Goal: Information Seeking & Learning: Find specific fact

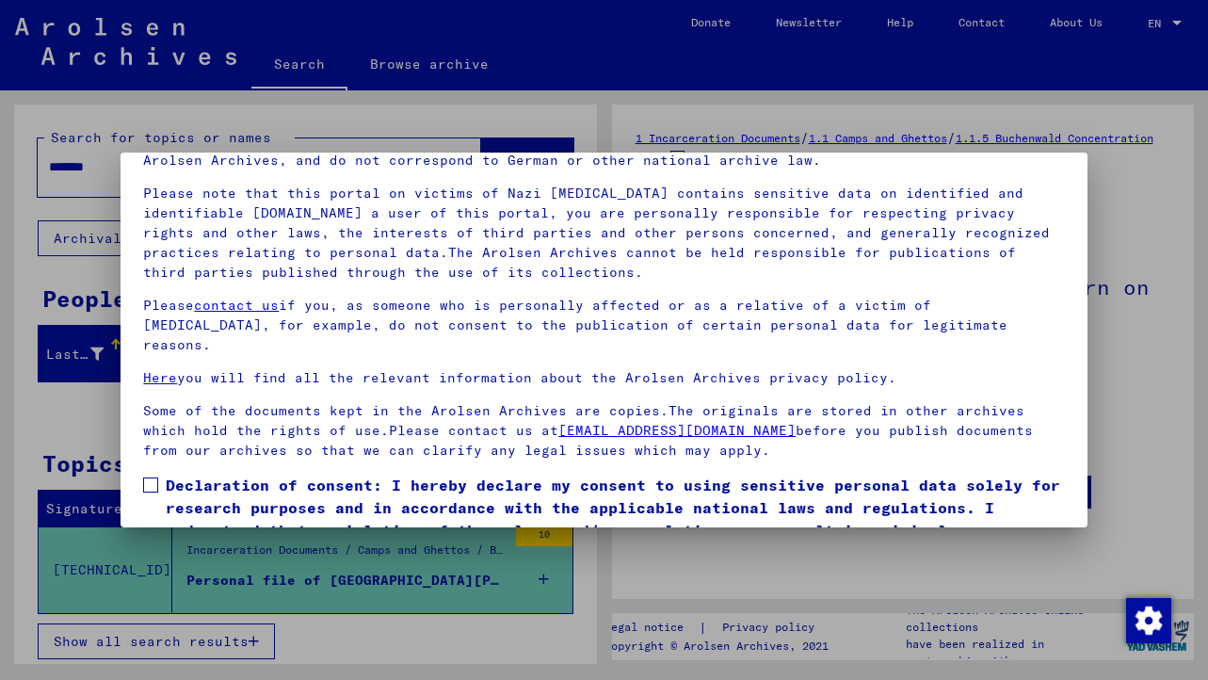
scroll to position [162, 0]
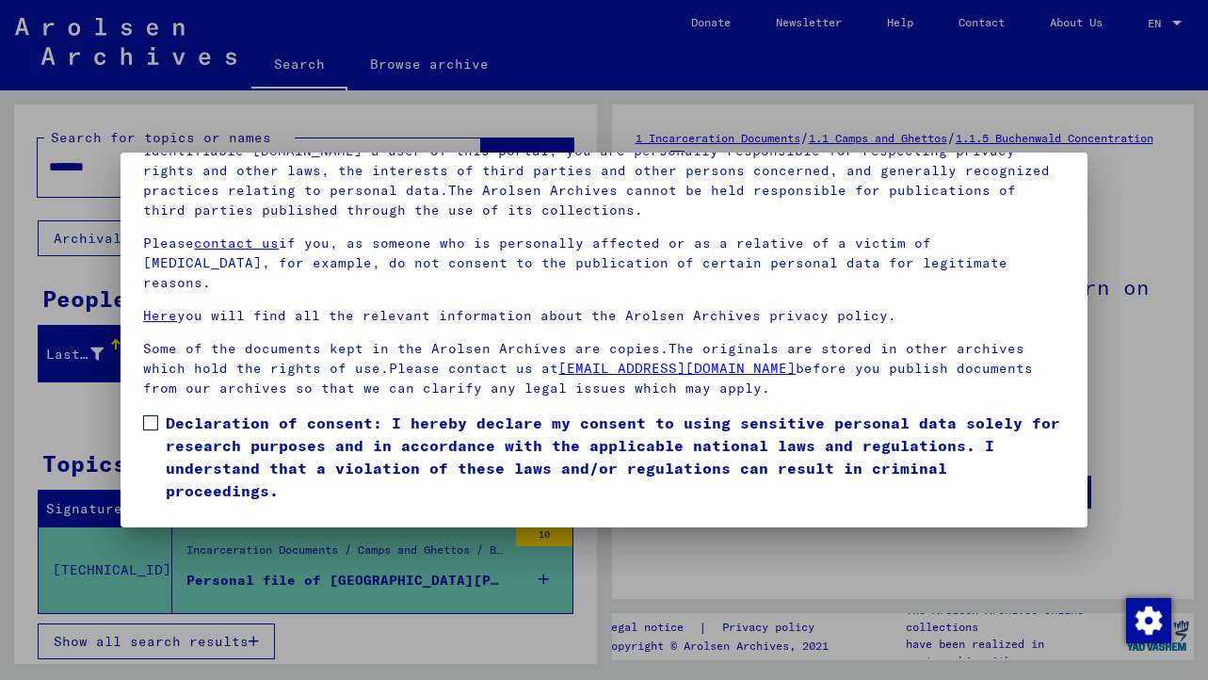
click at [155, 415] on span at bounding box center [150, 422] width 15 height 15
click at [185, 511] on button "I agree" at bounding box center [188, 529] width 91 height 36
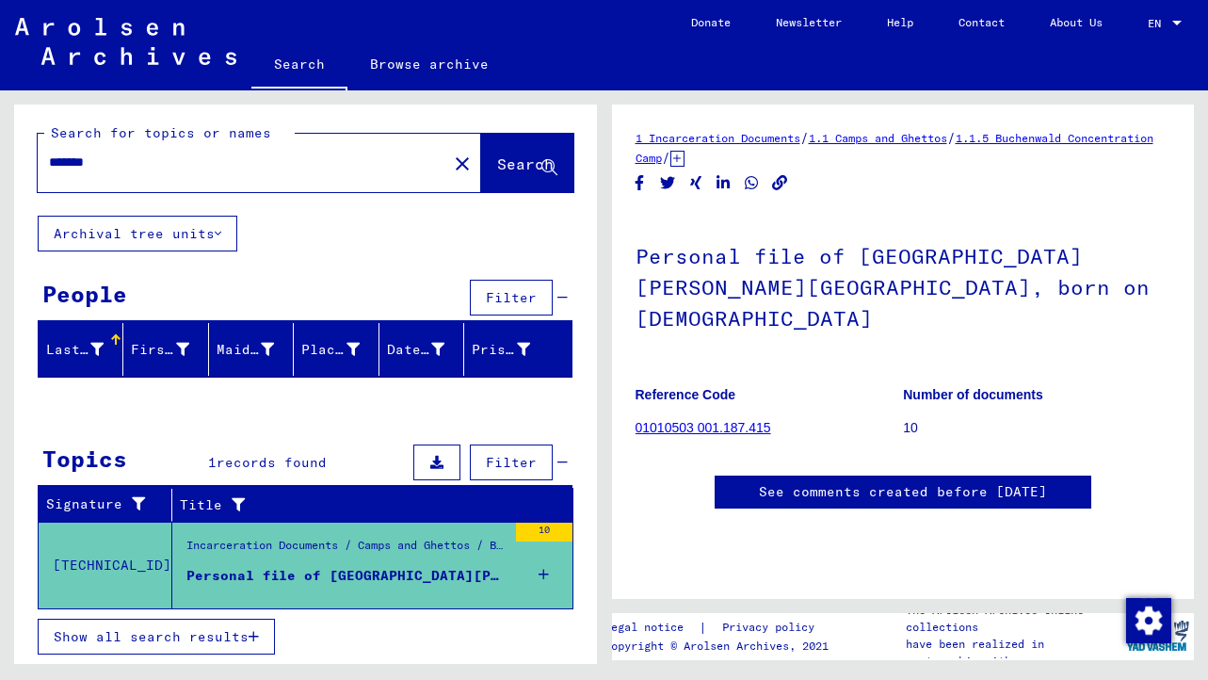
scroll to position [117, 0]
click at [543, 571] on icon at bounding box center [544, 575] width 10 height 66
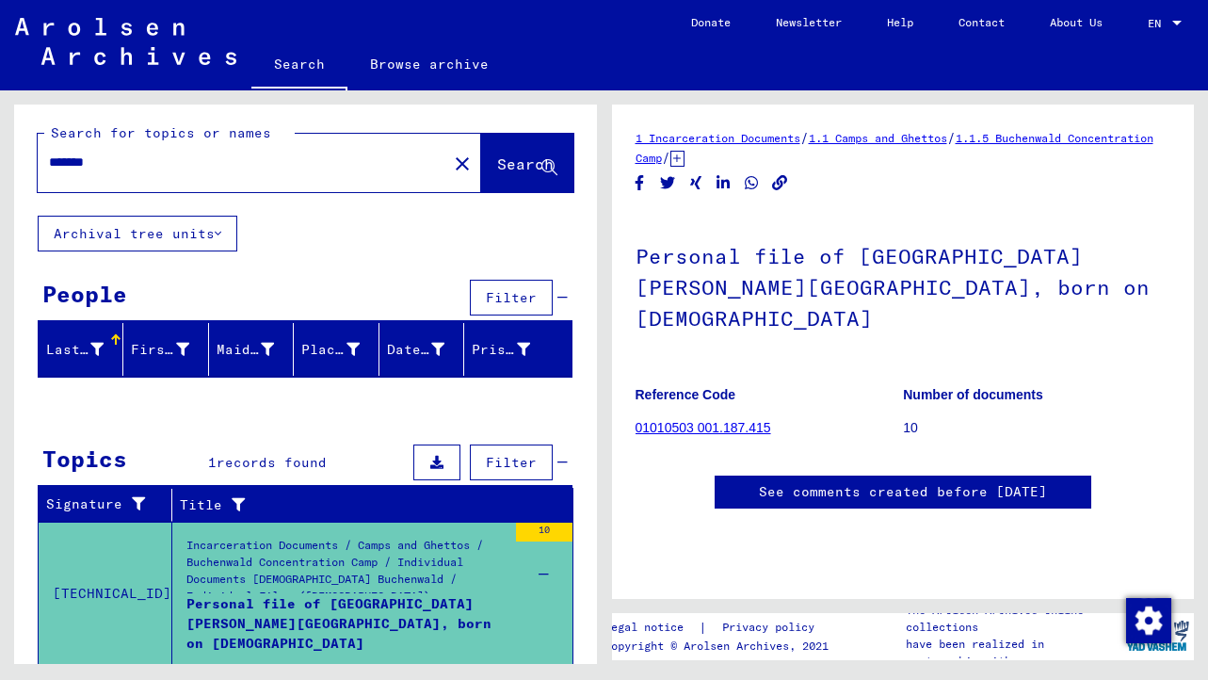
scroll to position [61, 0]
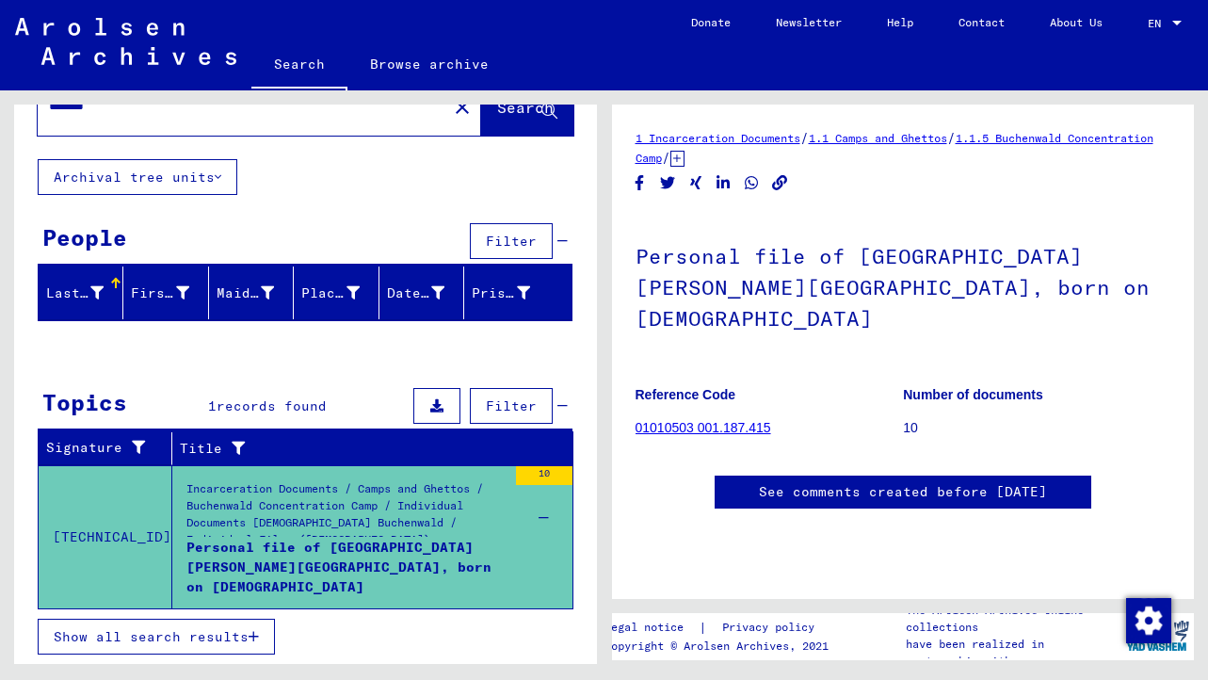
click at [440, 408] on icon at bounding box center [436, 405] width 13 height 13
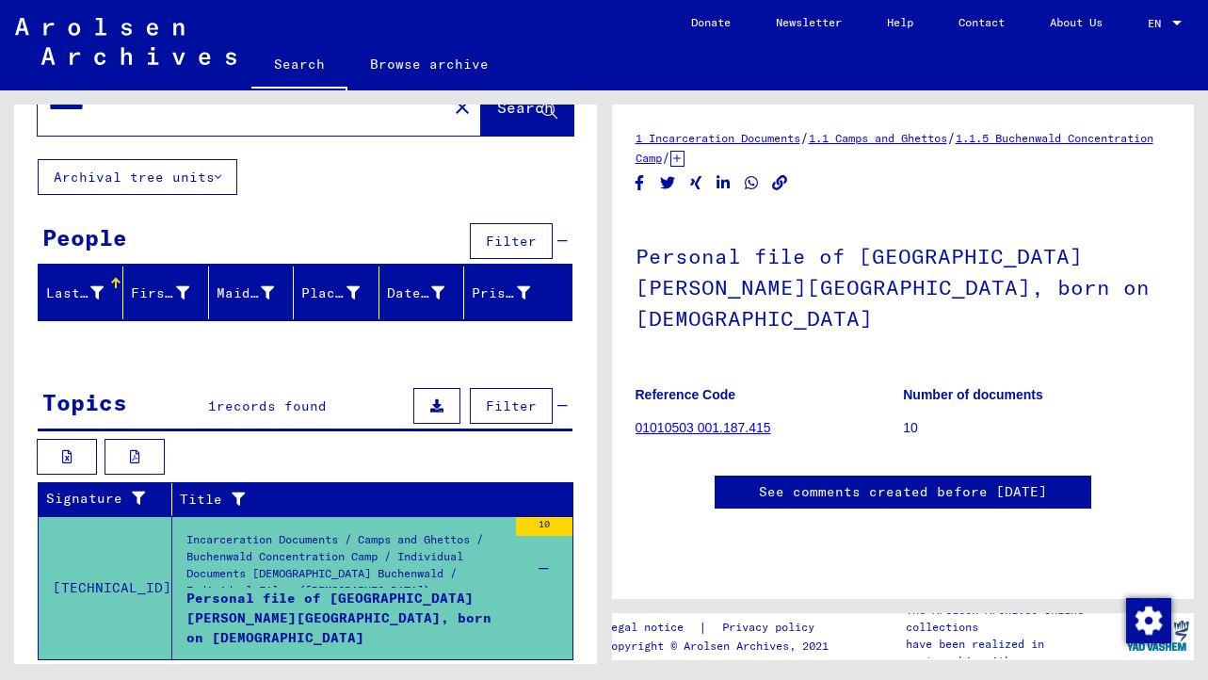
click at [439, 399] on icon at bounding box center [436, 405] width 13 height 13
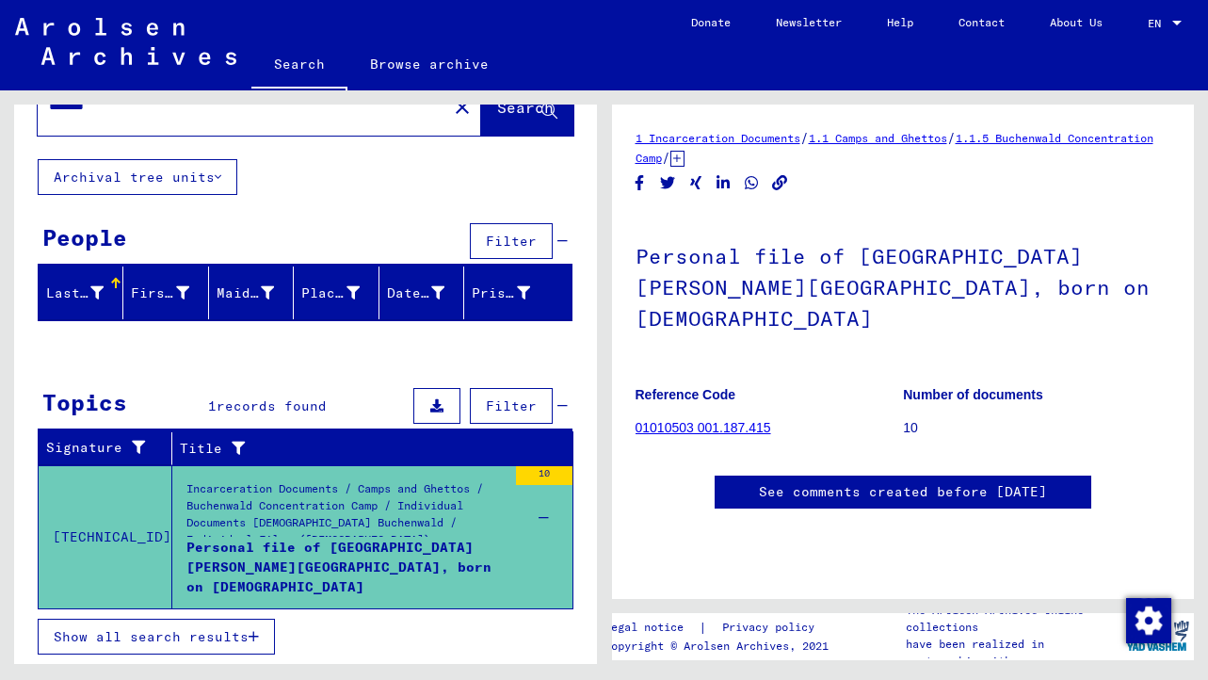
click at [439, 399] on icon at bounding box center [436, 405] width 13 height 13
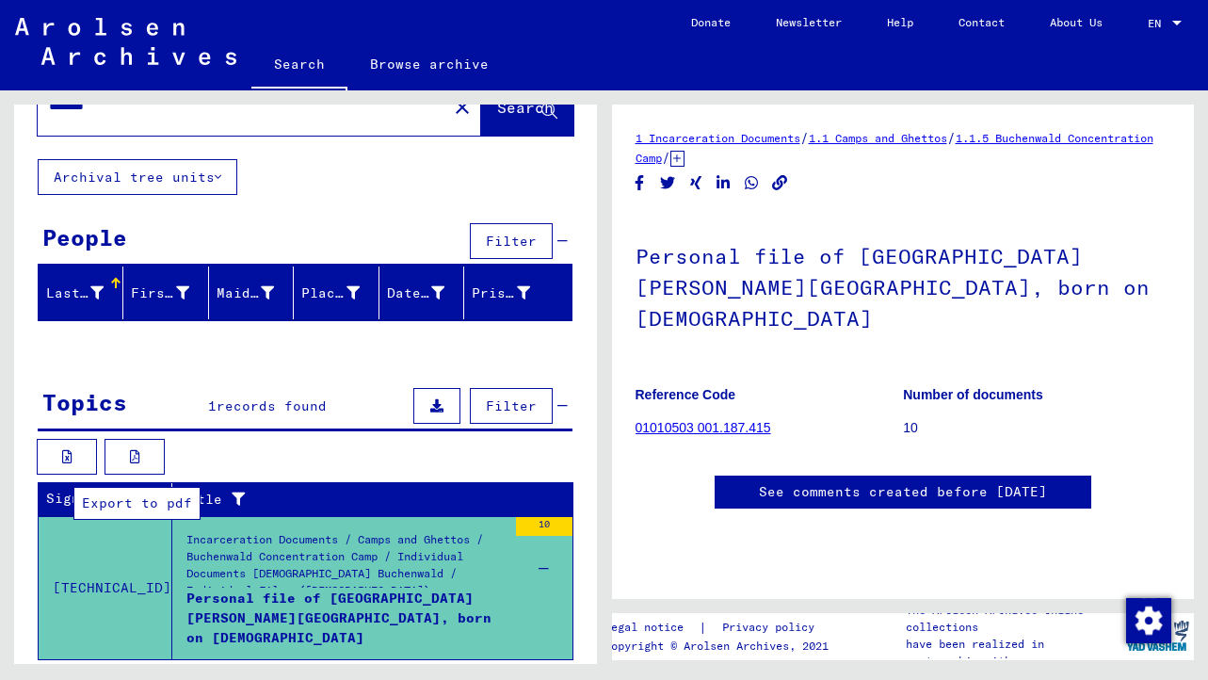
click at [137, 450] on icon at bounding box center [135, 456] width 10 height 13
click at [903, 482] on link "See comments created before [DATE]" at bounding box center [903, 492] width 288 height 20
click at [745, 251] on h1 "Personal file of [GEOGRAPHIC_DATA][PERSON_NAME][GEOGRAPHIC_DATA], born on [DEMO…" at bounding box center [904, 285] width 536 height 145
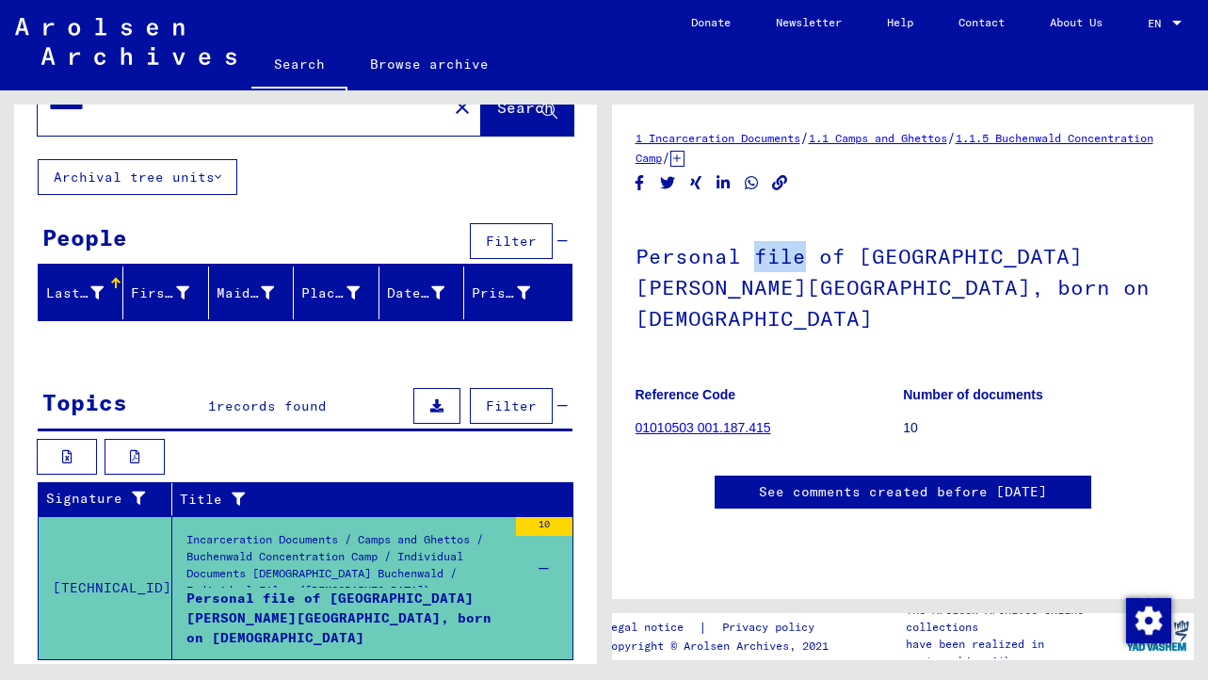
click at [745, 251] on h1 "Personal file of [GEOGRAPHIC_DATA][PERSON_NAME][GEOGRAPHIC_DATA], born on [DEMO…" at bounding box center [904, 285] width 536 height 145
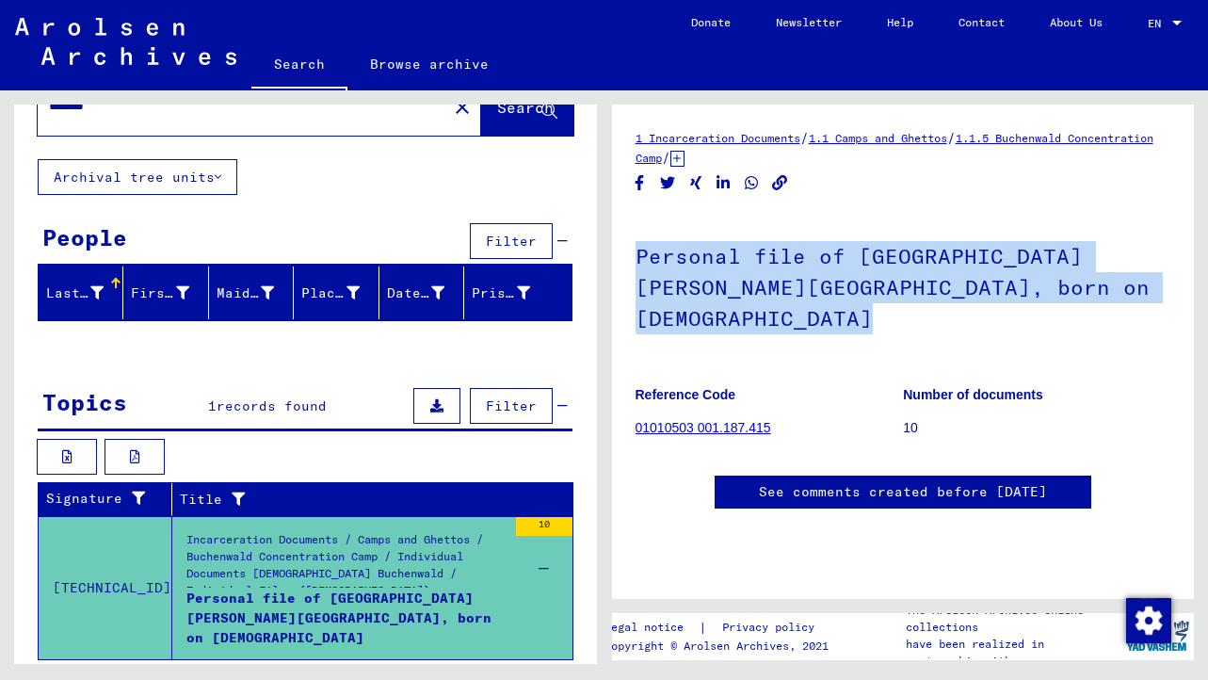
click at [810, 294] on h1 "Personal file of [GEOGRAPHIC_DATA][PERSON_NAME][GEOGRAPHIC_DATA], born on [DEMO…" at bounding box center [904, 285] width 536 height 145
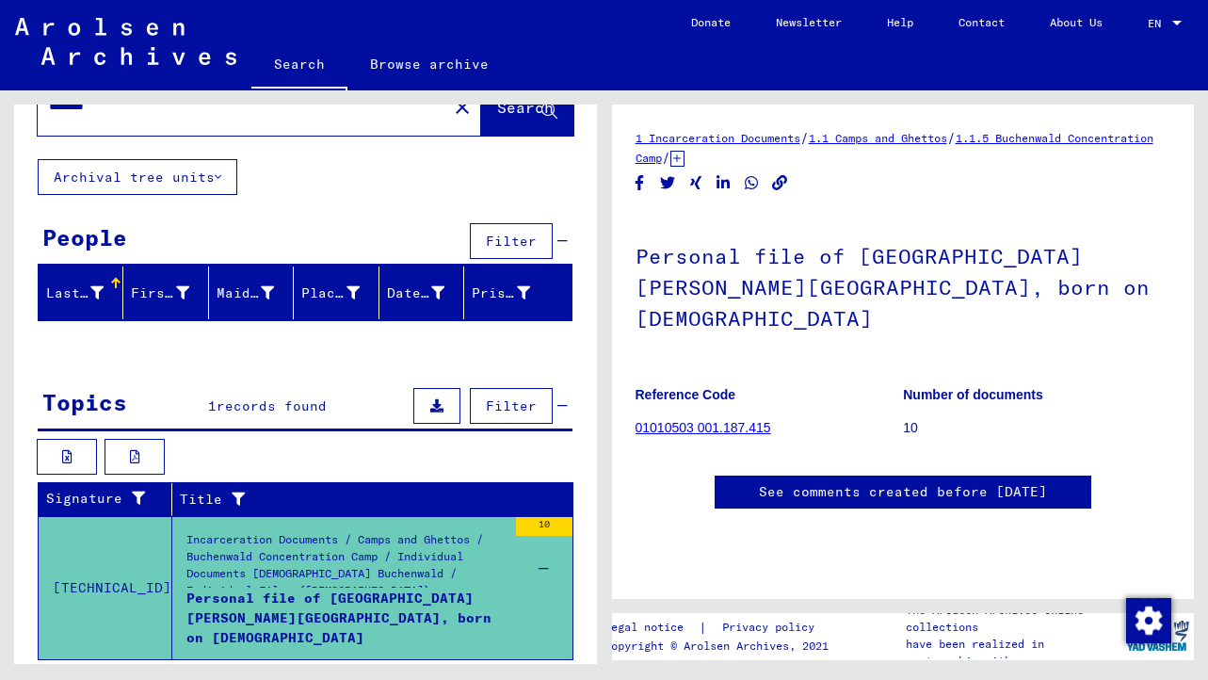
click at [810, 294] on h1 "Personal file of [GEOGRAPHIC_DATA][PERSON_NAME][GEOGRAPHIC_DATA], born on [DEMO…" at bounding box center [904, 285] width 536 height 145
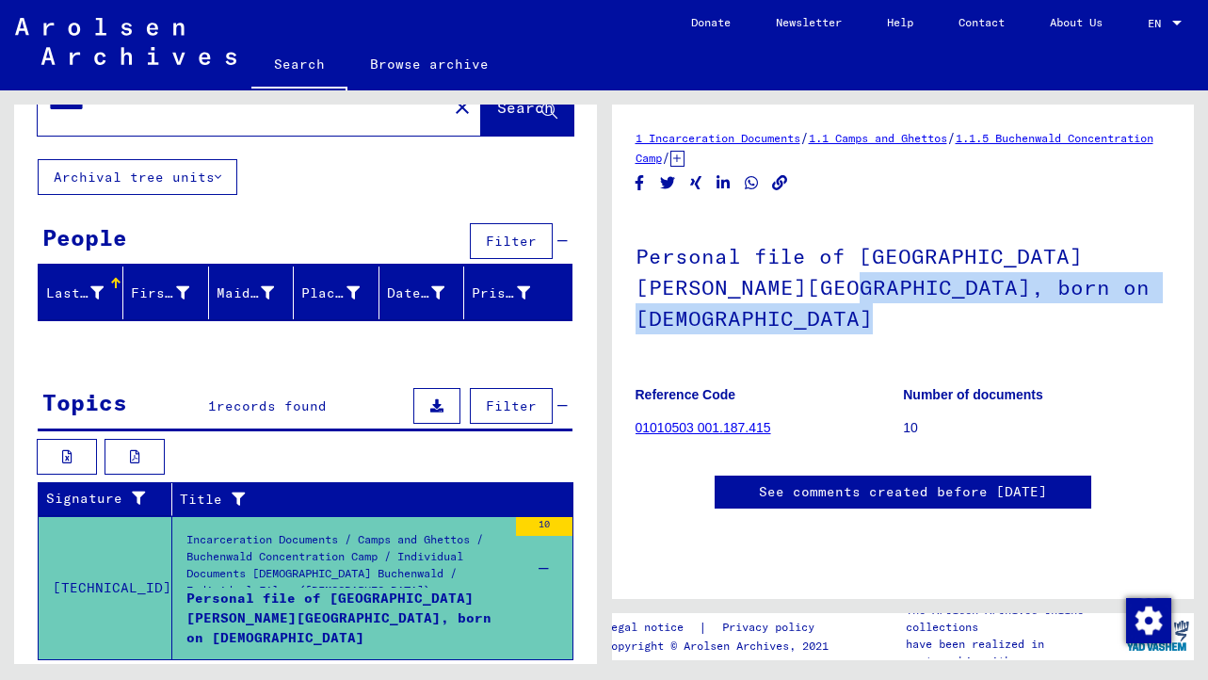
click at [810, 294] on h1 "Personal file of [GEOGRAPHIC_DATA][PERSON_NAME][GEOGRAPHIC_DATA], born on [DEMO…" at bounding box center [904, 285] width 536 height 145
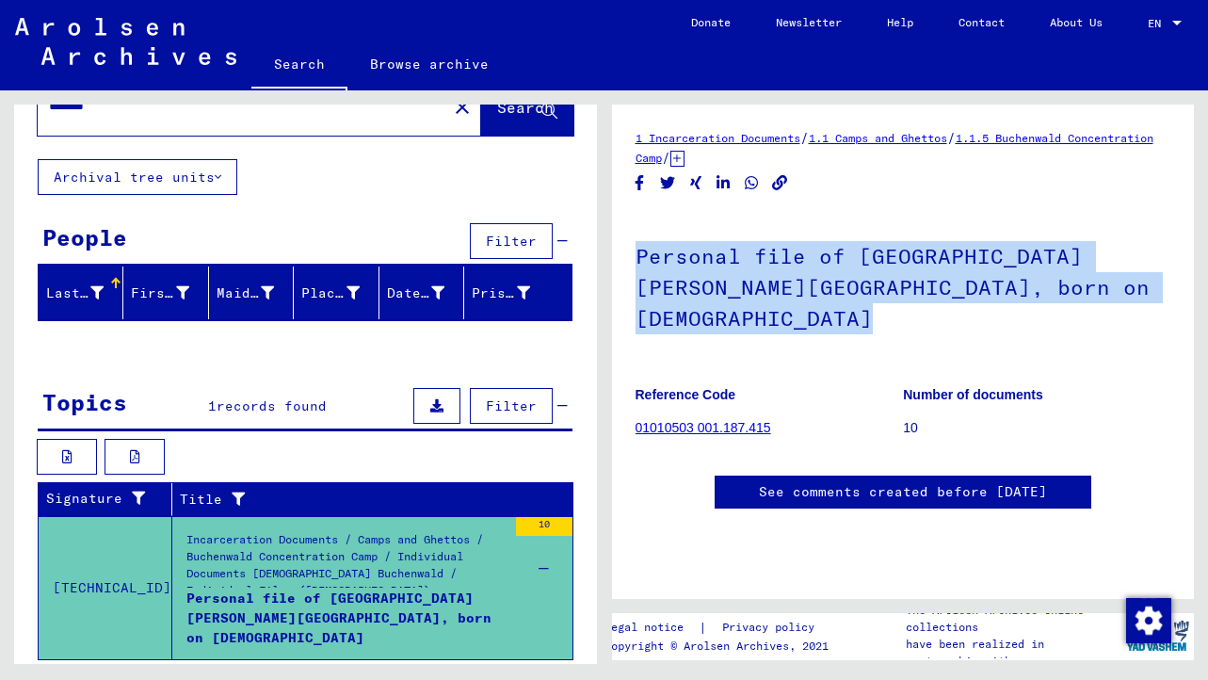
scroll to position [0, 0]
click at [829, 220] on h1 "Personal file of [GEOGRAPHIC_DATA][PERSON_NAME][GEOGRAPHIC_DATA], born on [DEMO…" at bounding box center [904, 285] width 536 height 145
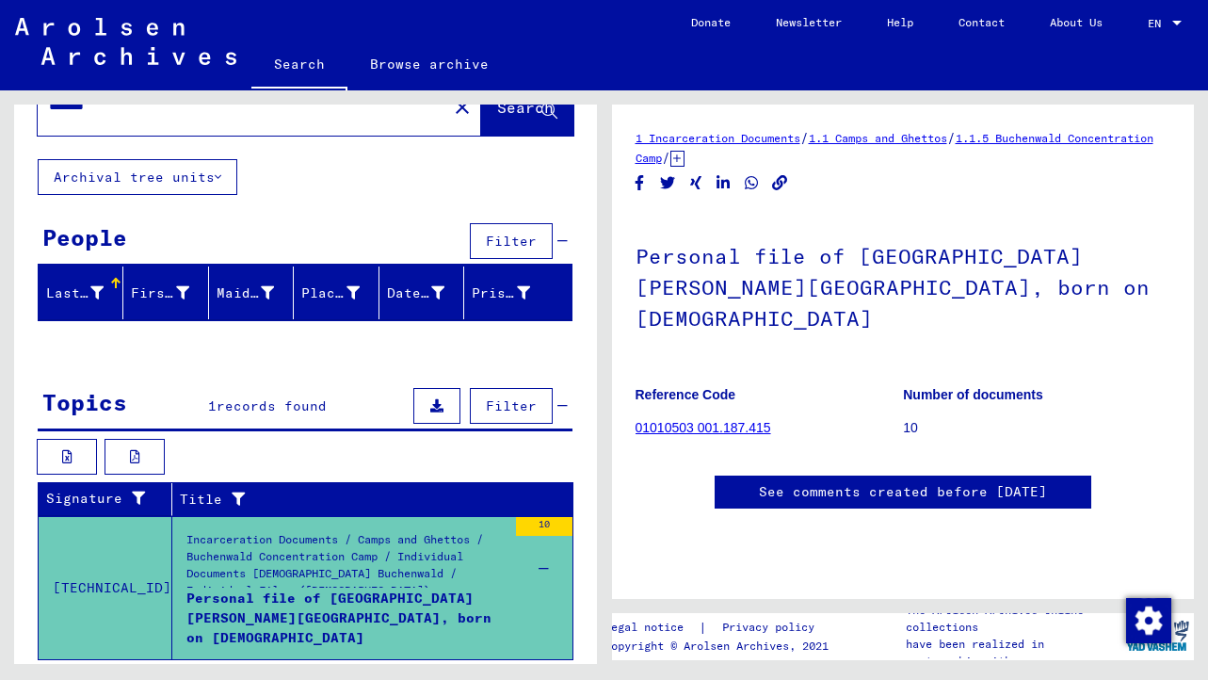
click at [685, 159] on icon at bounding box center [678, 159] width 14 height 16
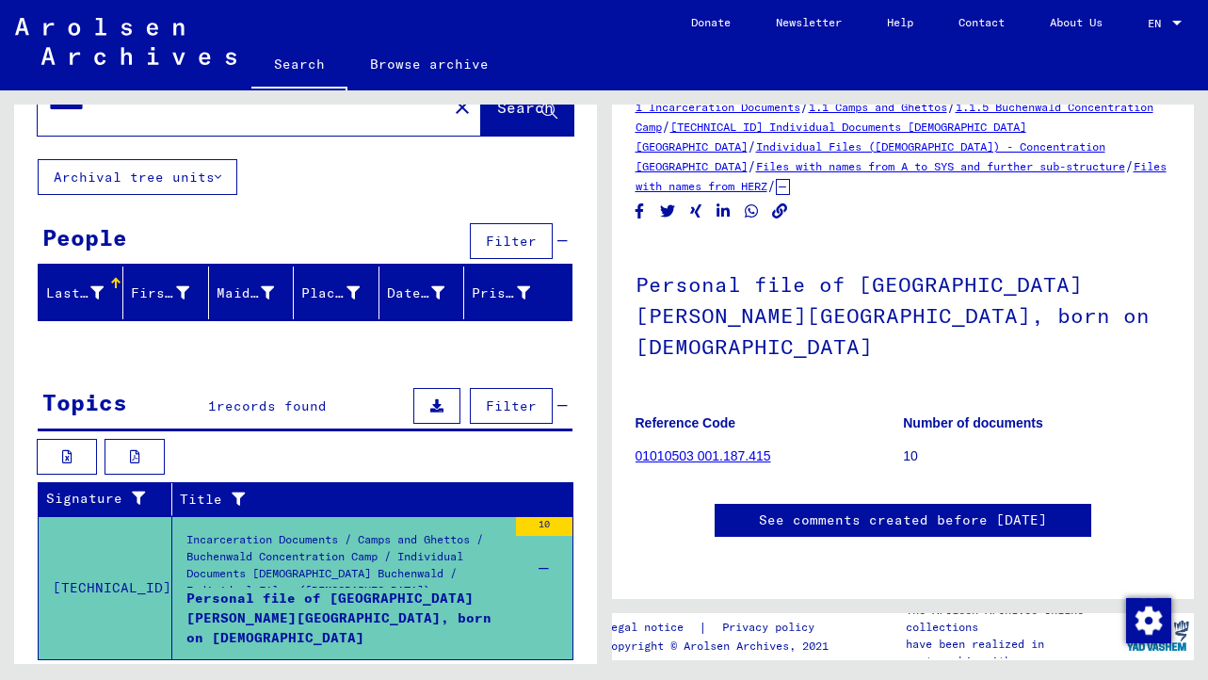
scroll to position [129, 0]
click at [675, 448] on link "01010503 001.187.415" at bounding box center [704, 455] width 136 height 15
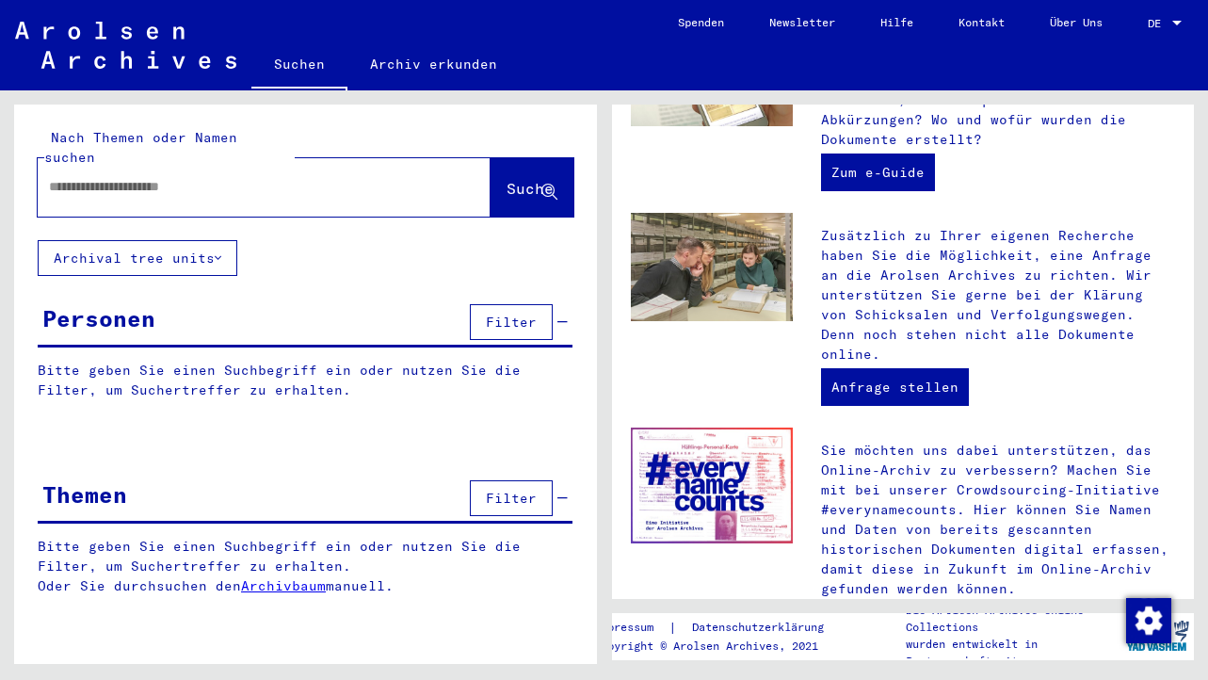
scroll to position [782, 0]
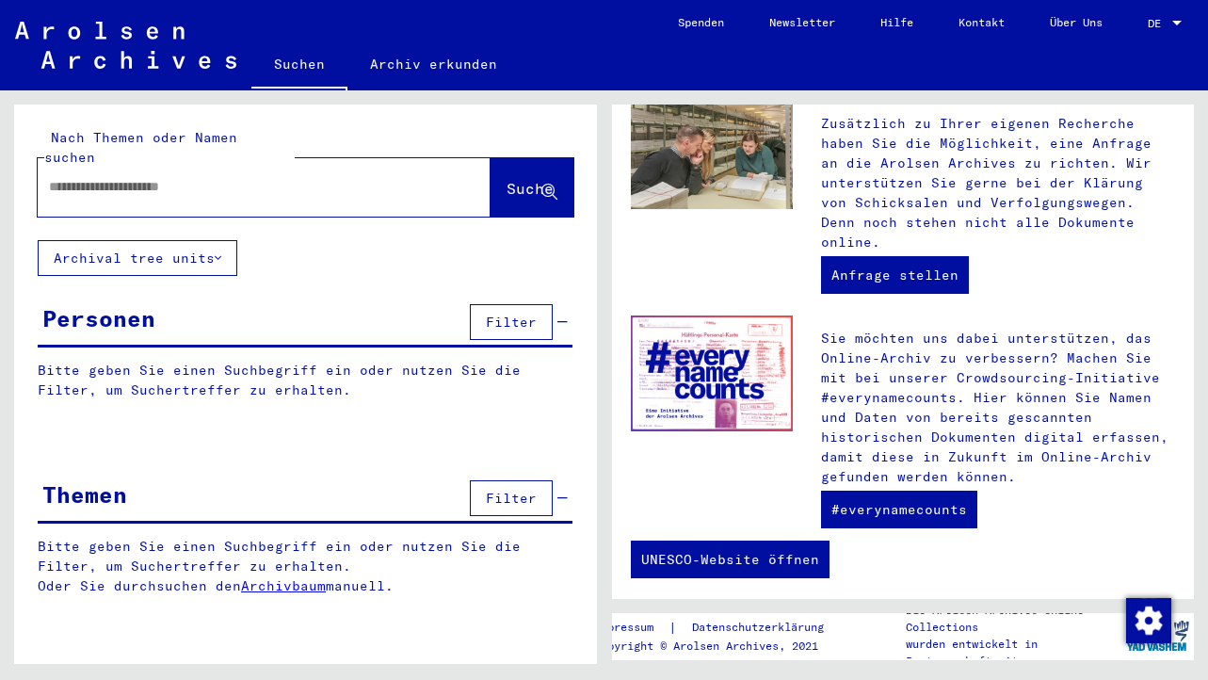
click at [739, 371] on img at bounding box center [712, 374] width 163 height 116
click at [871, 343] on p "Sie möchten uns dabei unterstützen, das Online-Archiv zu verbessern? Machen Sie…" at bounding box center [998, 408] width 354 height 158
